Goal: Book appointment/travel/reservation

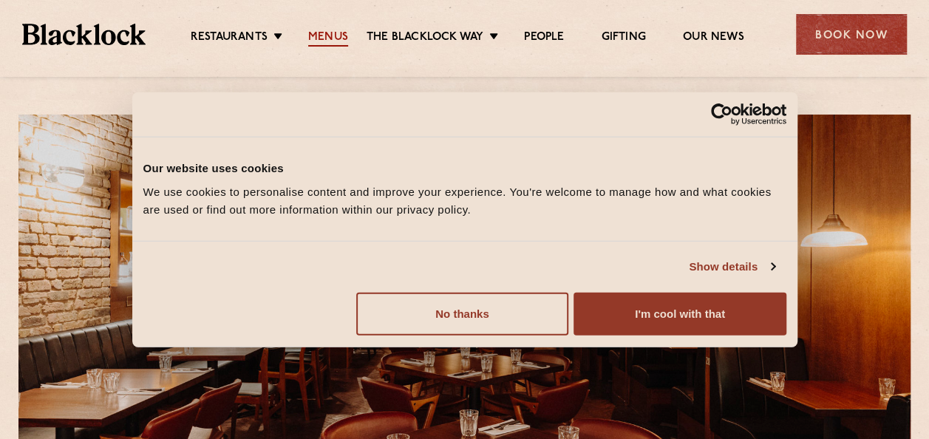
click at [334, 40] on link "Menus" at bounding box center [328, 38] width 40 height 16
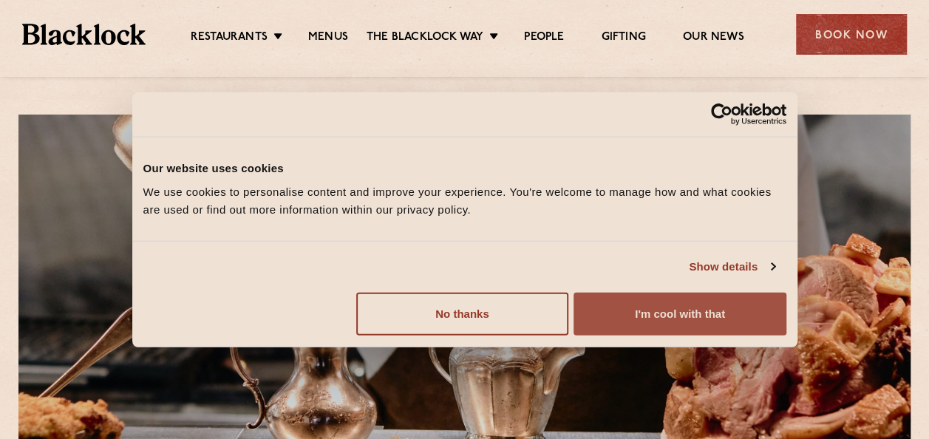
click at [617, 300] on button "I'm cool with that" at bounding box center [680, 313] width 212 height 43
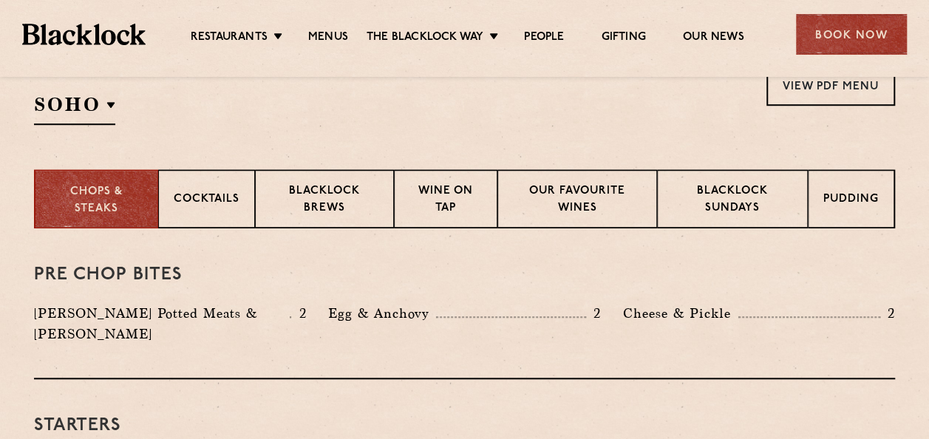
scroll to position [518, 0]
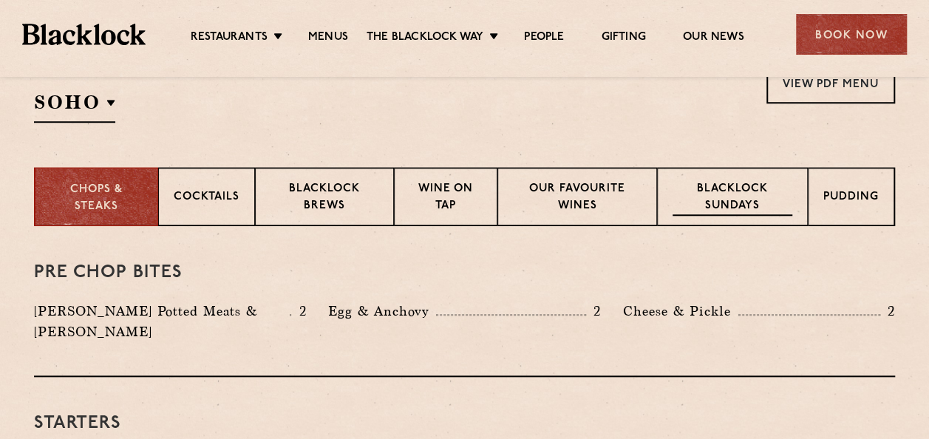
click at [719, 214] on p "Blacklock Sundays" at bounding box center [733, 198] width 120 height 35
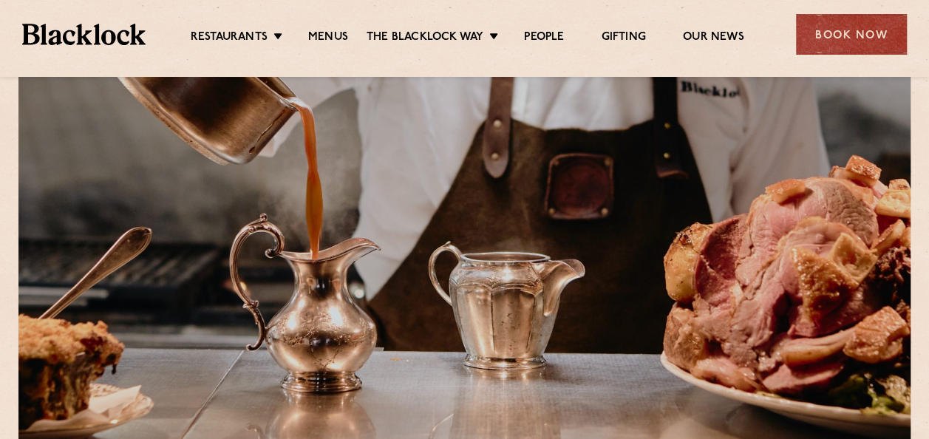
scroll to position [0, 0]
